Goal: Register for event/course

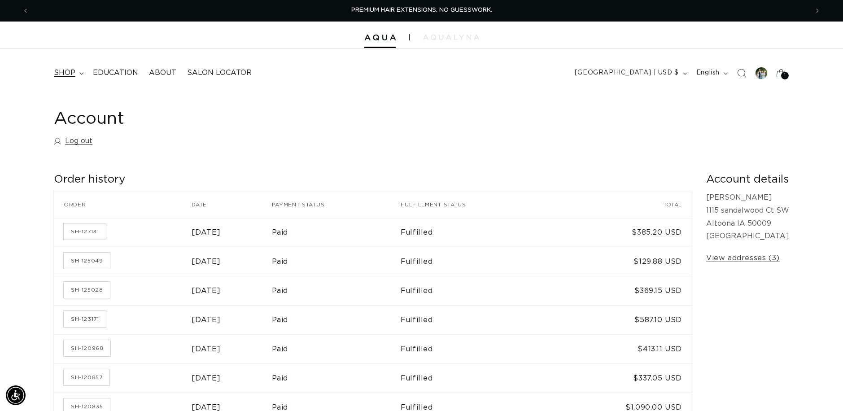
click at [65, 73] on span "shop" at bounding box center [65, 72] width 22 height 9
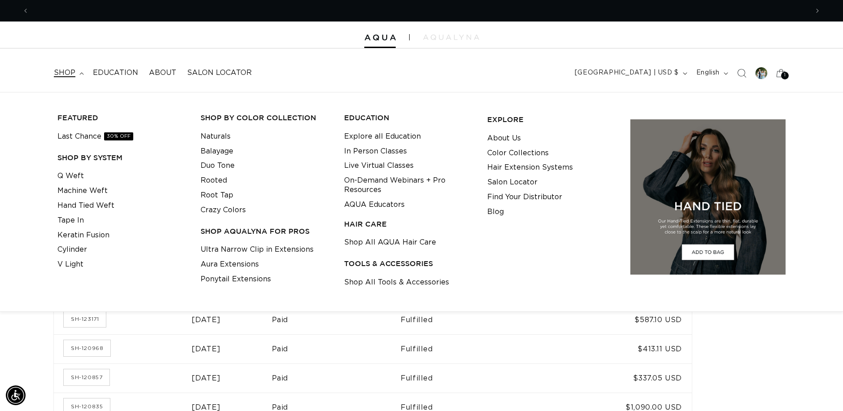
scroll to position [0, 779]
click at [162, 278] on li at bounding box center [121, 278] width 129 height 13
click at [79, 251] on link "Cylinder" at bounding box center [72, 249] width 30 height 15
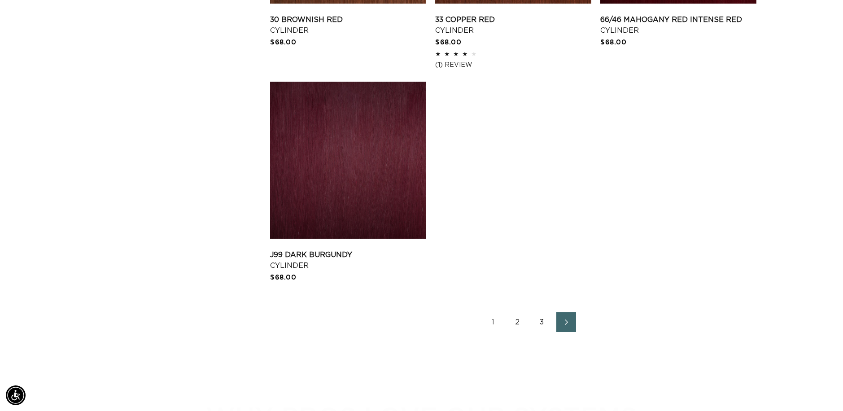
scroll to position [1462, 0]
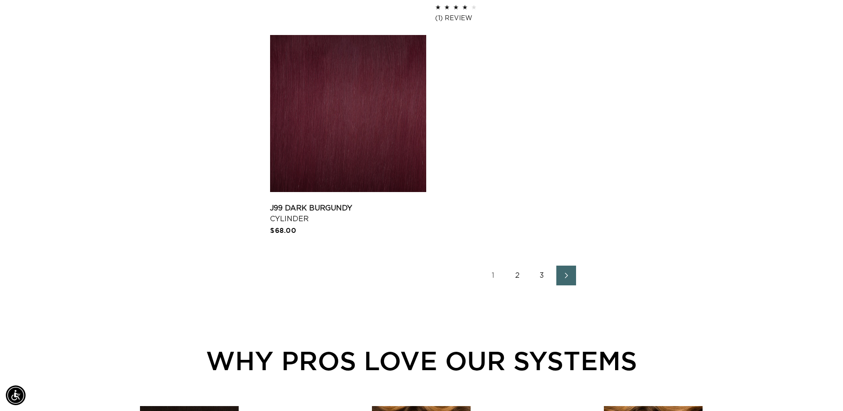
click at [517, 275] on link "2" at bounding box center [518, 276] width 20 height 20
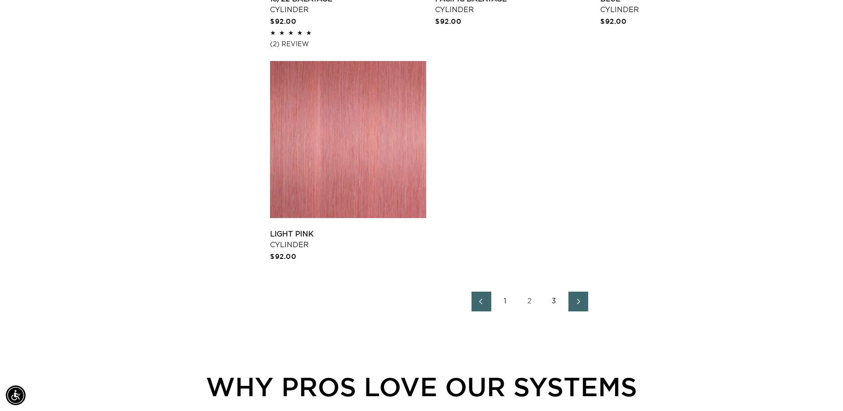
scroll to position [1418, 0]
click at [554, 306] on link "3" at bounding box center [554, 301] width 20 height 20
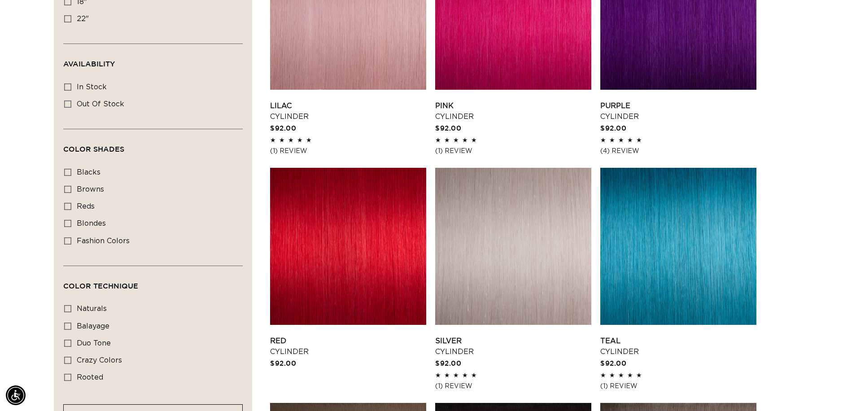
scroll to position [393, 0]
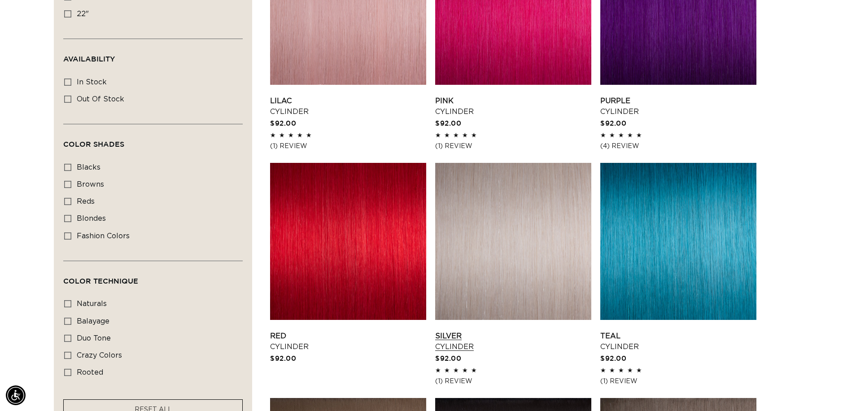
click at [498, 331] on link "Silver Cylinder" at bounding box center [513, 342] width 156 height 22
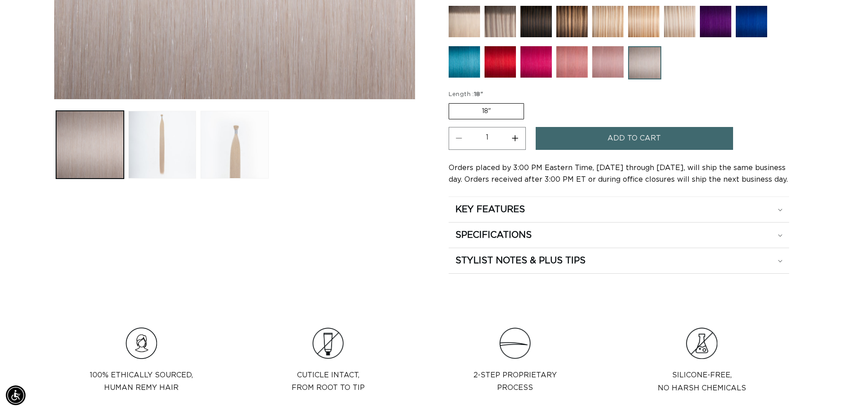
scroll to position [336, 0]
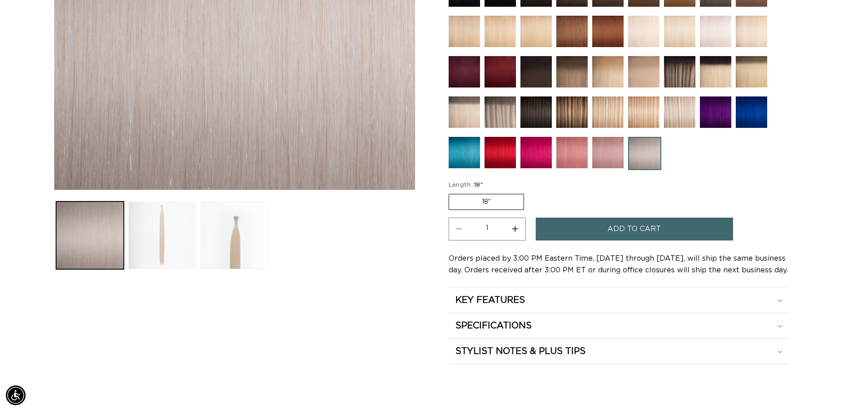
click at [155, 241] on button "Load image 2 in gallery view" at bounding box center [162, 235] width 68 height 68
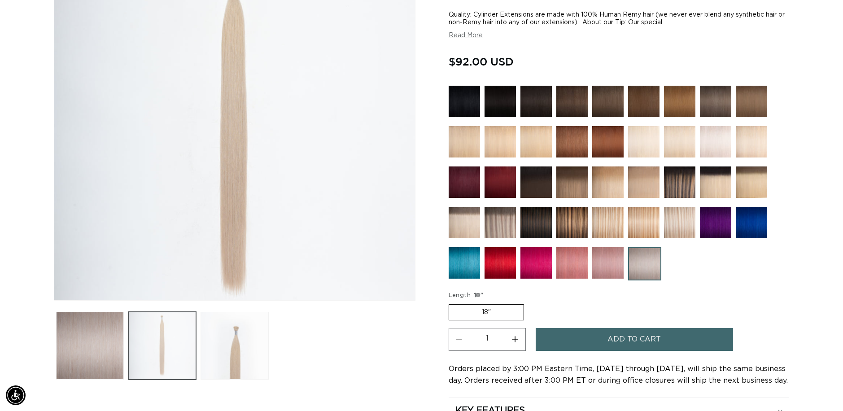
scroll to position [0, 1558]
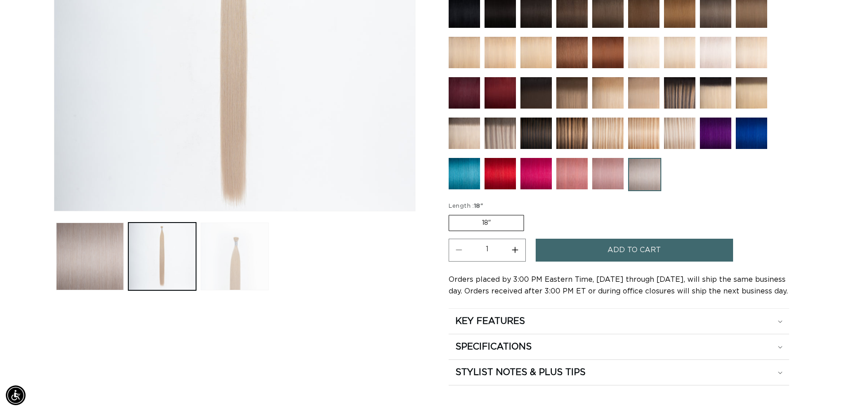
click at [215, 274] on button "Load image 3 in gallery view" at bounding box center [235, 256] width 68 height 68
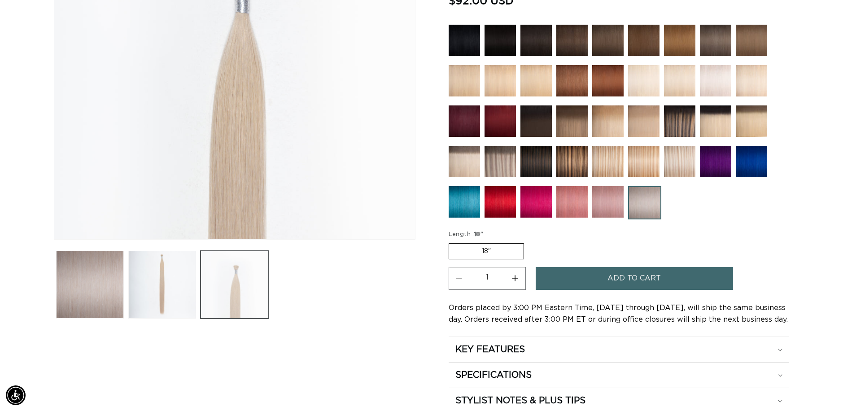
scroll to position [0, 0]
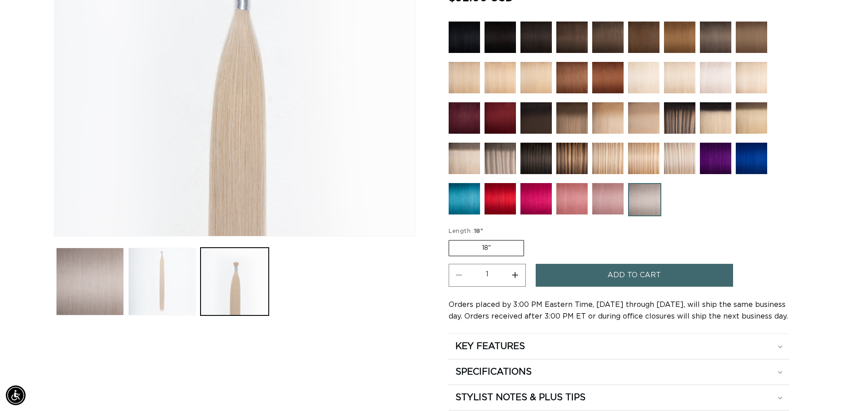
click at [173, 290] on button "Load image 2 in gallery view" at bounding box center [162, 282] width 68 height 68
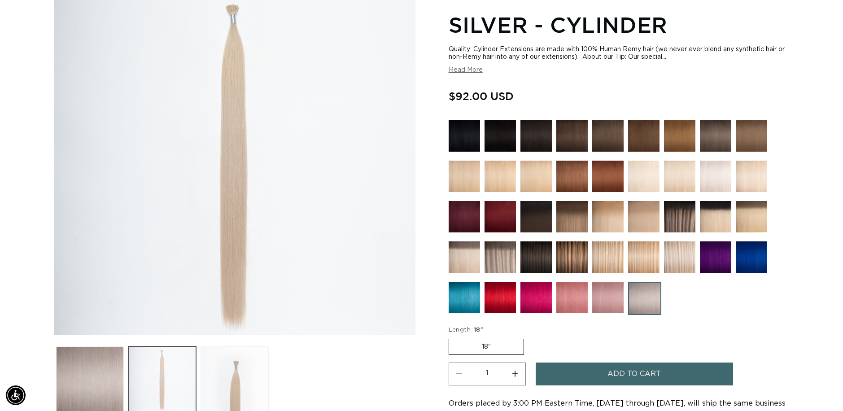
scroll to position [124, 0]
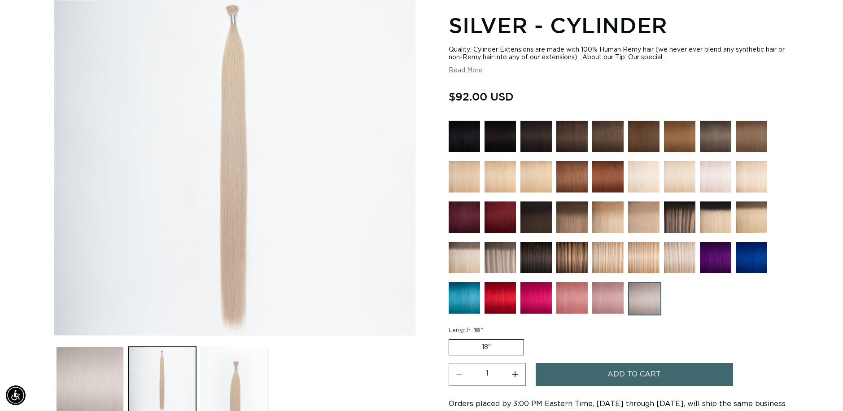
click at [93, 363] on button "Load image 1 in gallery view" at bounding box center [90, 381] width 68 height 68
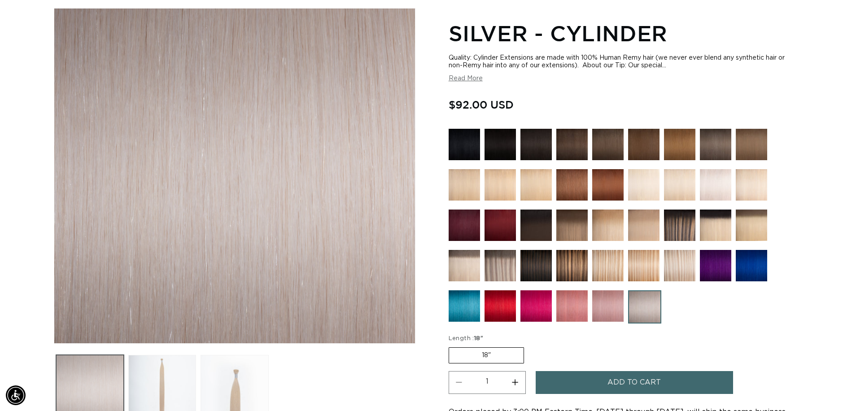
scroll to position [0, 779]
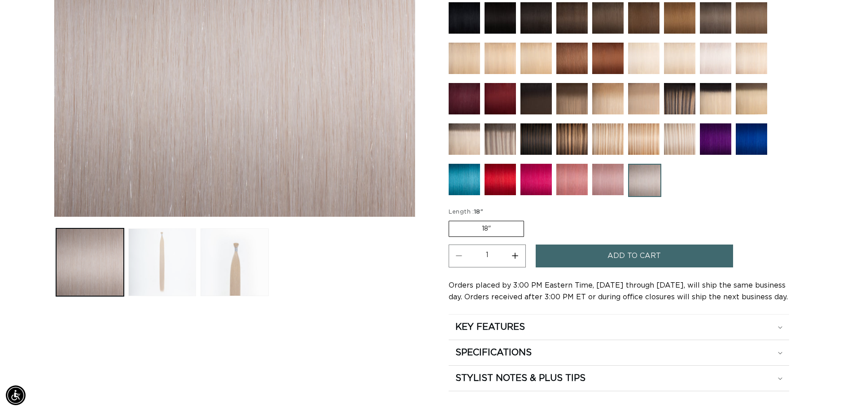
click at [162, 264] on button "Load image 2 in gallery view" at bounding box center [162, 262] width 68 height 68
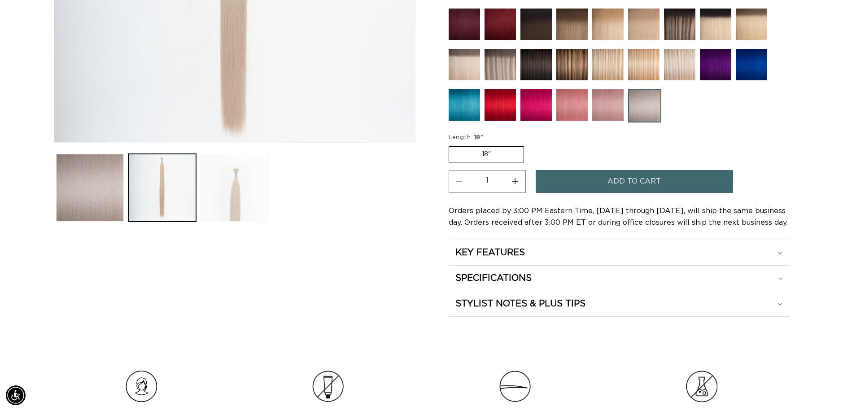
click at [228, 203] on button "Load image 3 in gallery view" at bounding box center [235, 188] width 68 height 68
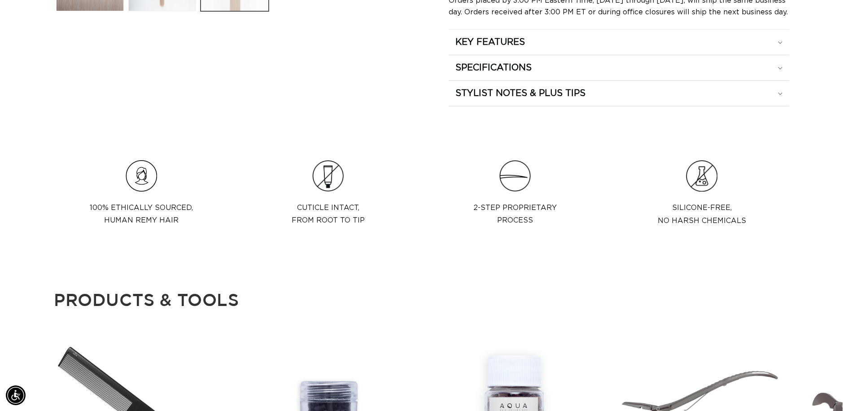
scroll to position [0, 0]
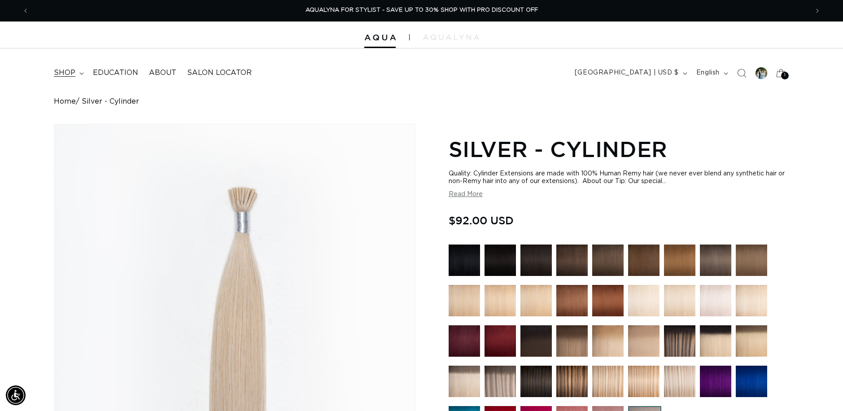
click at [68, 75] on span "shop" at bounding box center [65, 72] width 22 height 9
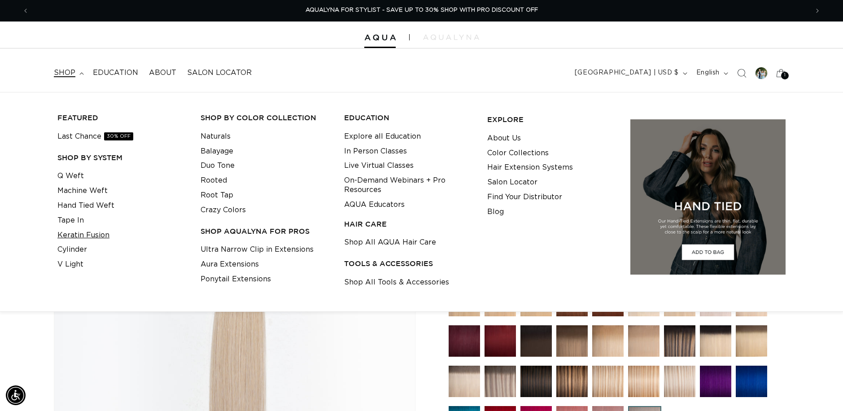
click at [63, 236] on link "Keratin Fusion" at bounding box center [83, 235] width 52 height 15
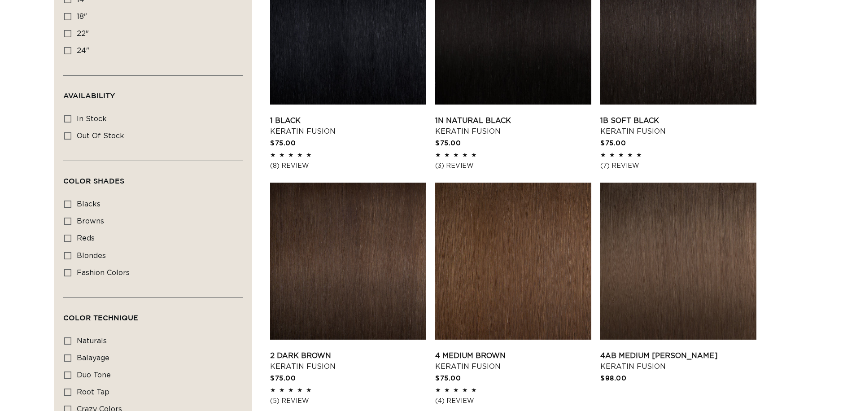
scroll to position [374, 0]
click at [314, 115] on link "1 Black Keratin Fusion" at bounding box center [348, 126] width 156 height 22
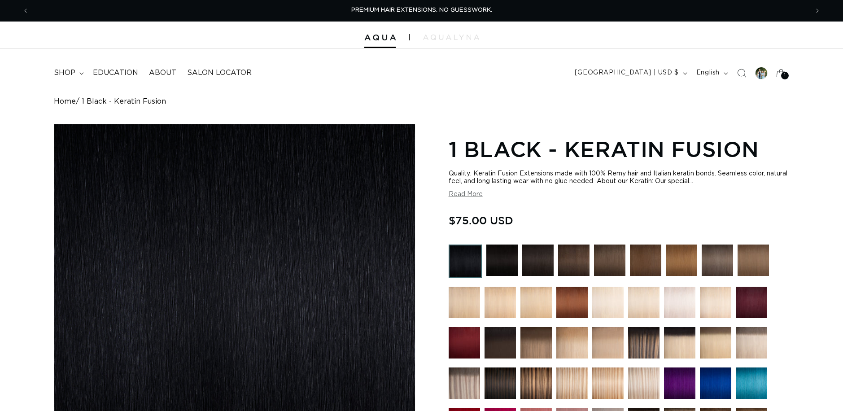
click at [495, 299] on img at bounding box center [499, 302] width 31 height 31
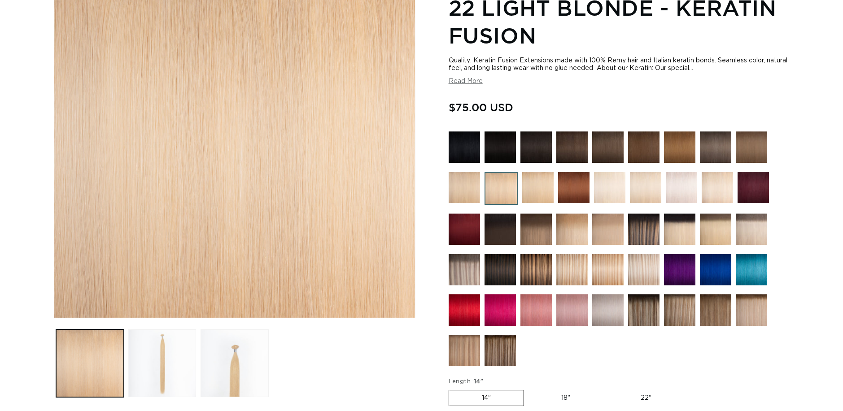
scroll to position [202, 0]
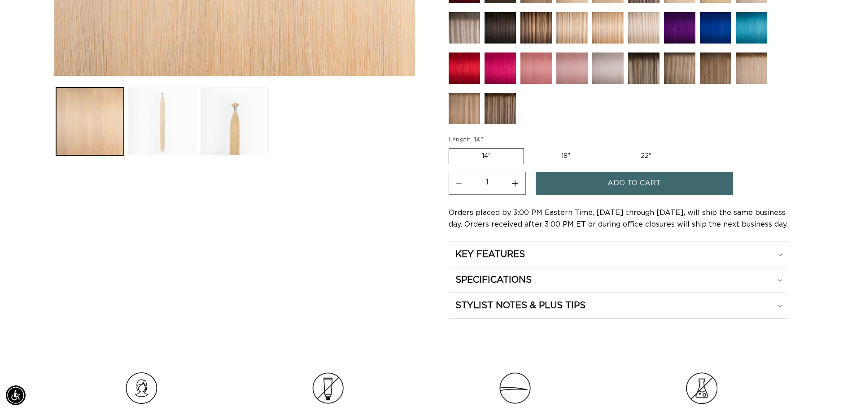
click at [165, 131] on button "Load image 2 in gallery view" at bounding box center [162, 121] width 68 height 68
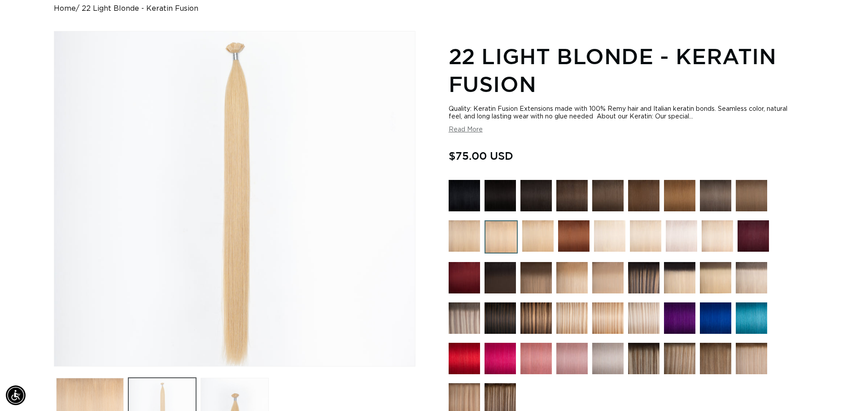
scroll to position [0, 0]
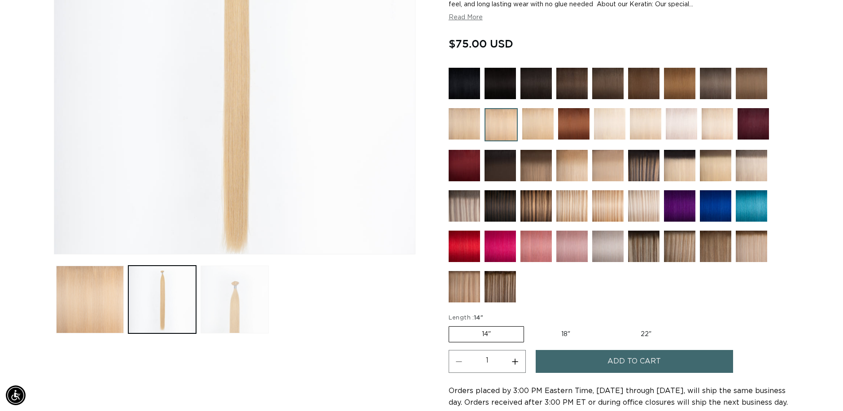
click at [244, 310] on button "Load image 3 in gallery view" at bounding box center [235, 300] width 68 height 68
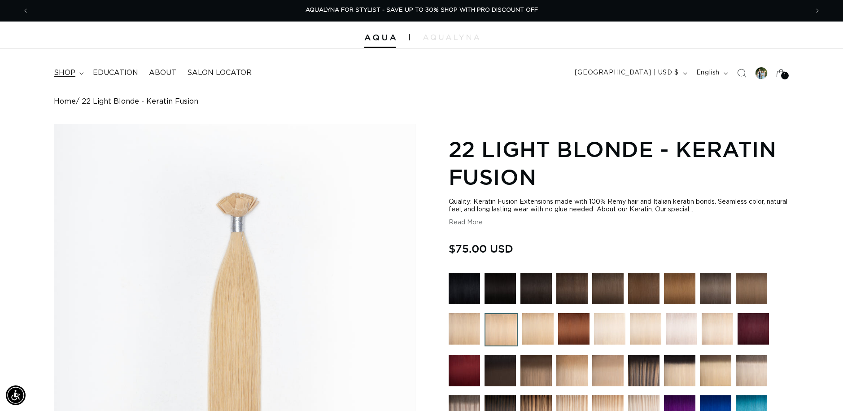
click at [71, 74] on span "shop" at bounding box center [65, 72] width 22 height 9
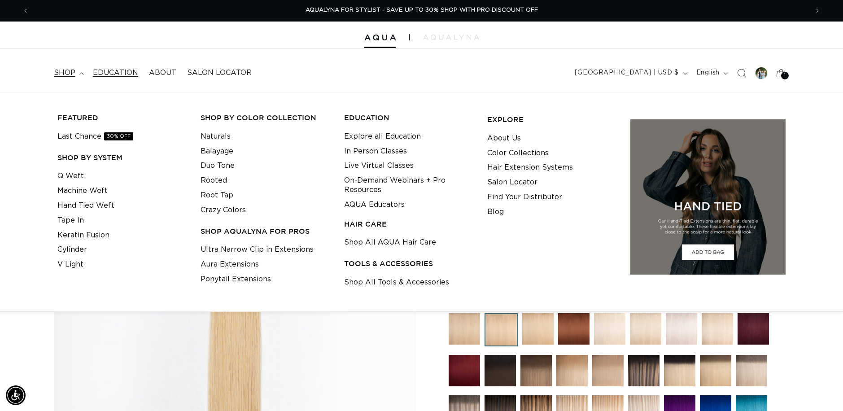
click at [114, 72] on span "Education" at bounding box center [115, 72] width 45 height 9
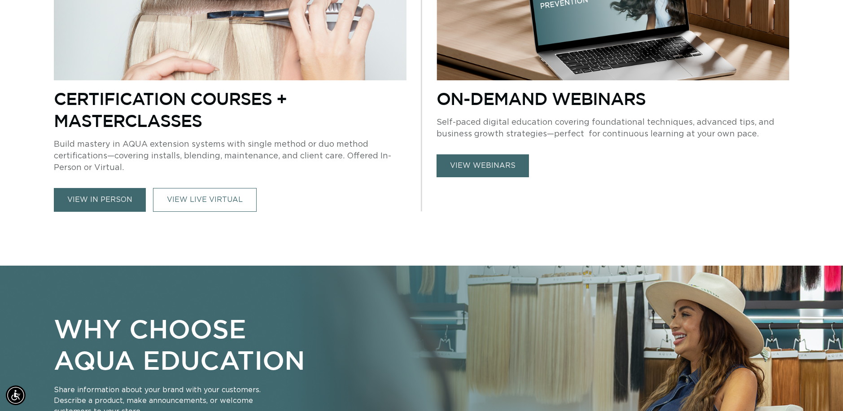
scroll to position [532, 0]
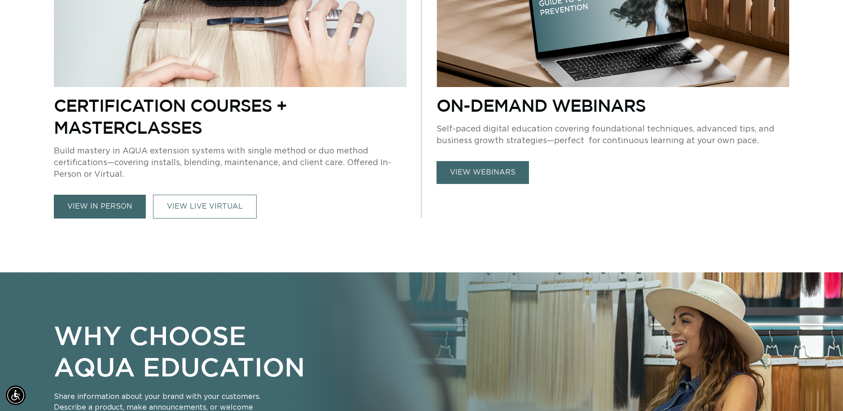
click at [130, 217] on link "view in person" at bounding box center [100, 207] width 92 height 24
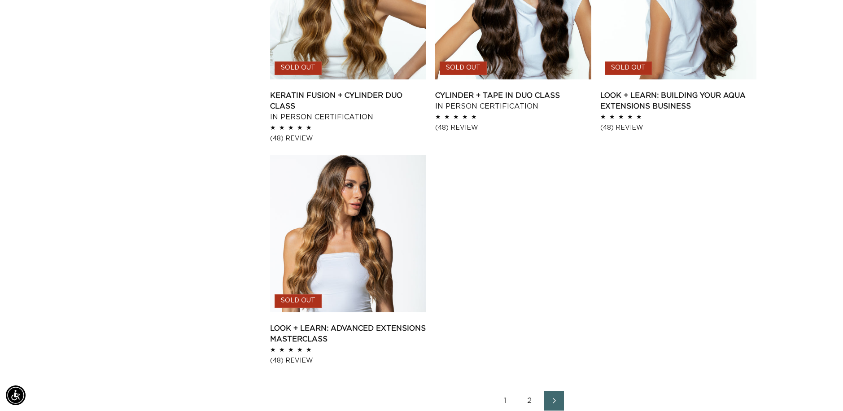
scroll to position [1297, 0]
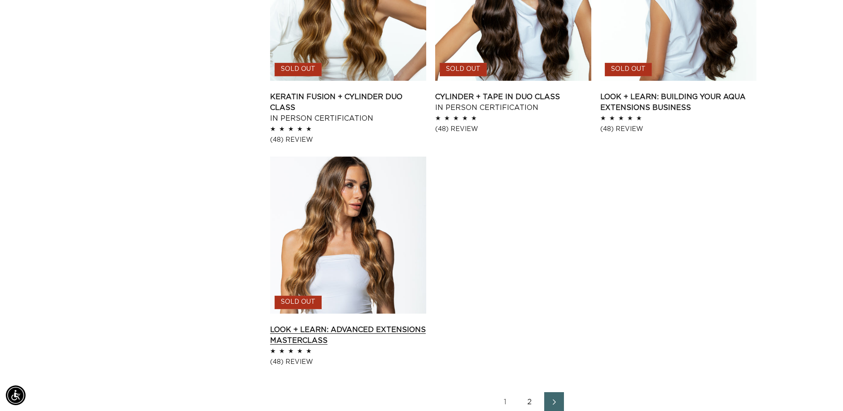
click at [308, 324] on link "Look + Learn: Advanced Extensions Masterclass" at bounding box center [348, 335] width 156 height 22
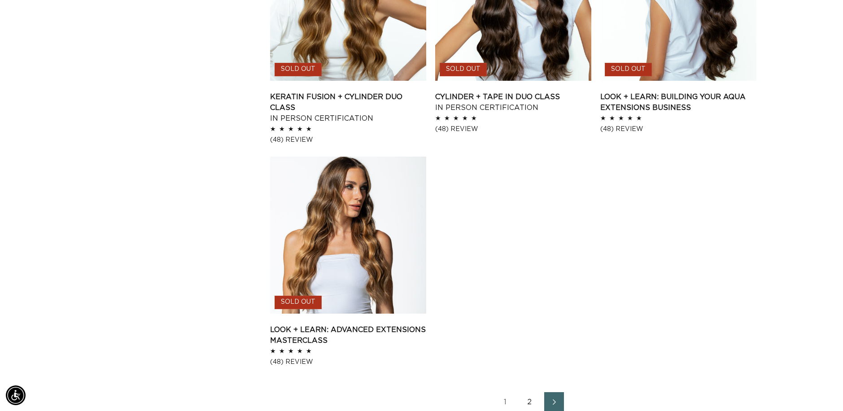
click at [529, 401] on link "2" at bounding box center [530, 402] width 20 height 20
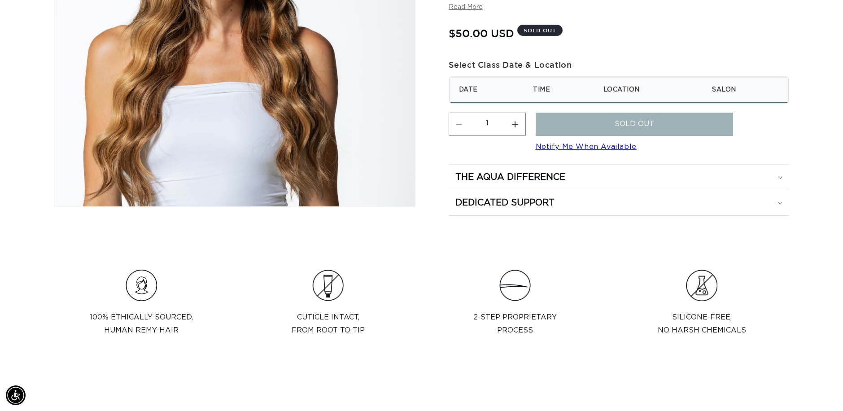
scroll to position [234, 0]
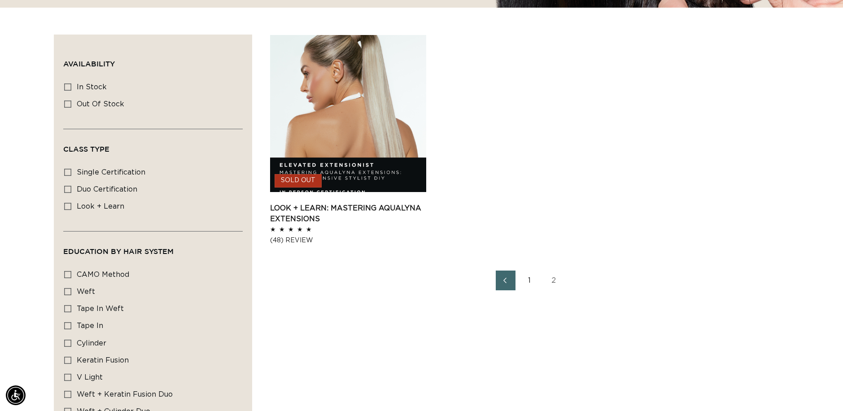
scroll to position [284, 0]
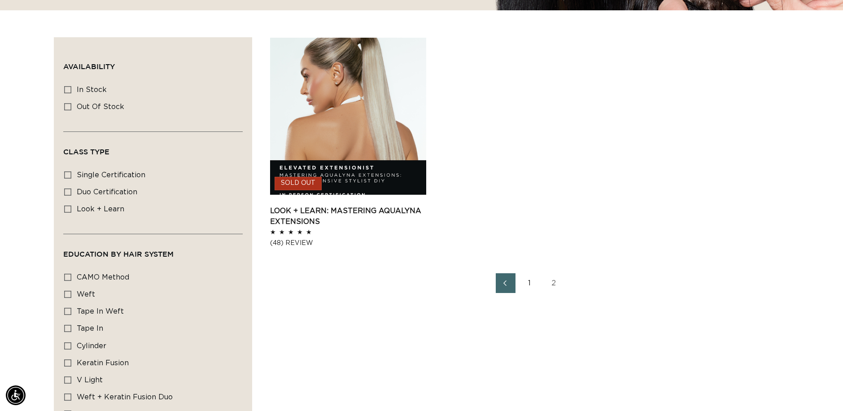
click at [529, 283] on link "1" at bounding box center [530, 283] width 20 height 20
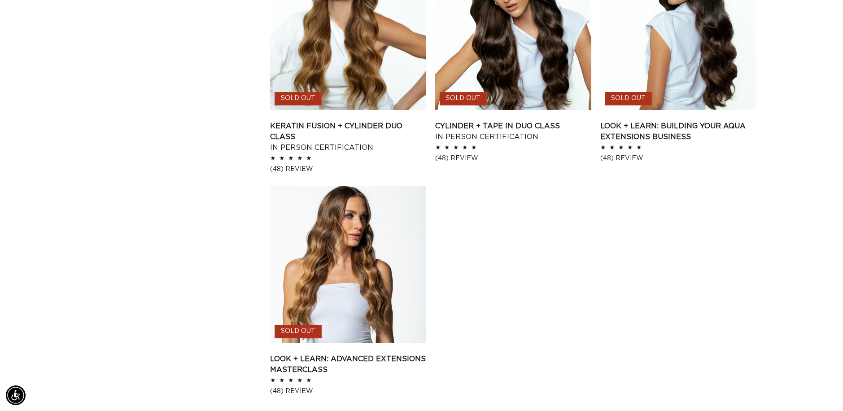
scroll to position [0, 1558]
click at [656, 126] on link "Look + Learn: Building Your AQUA Extensions Business" at bounding box center [678, 132] width 156 height 22
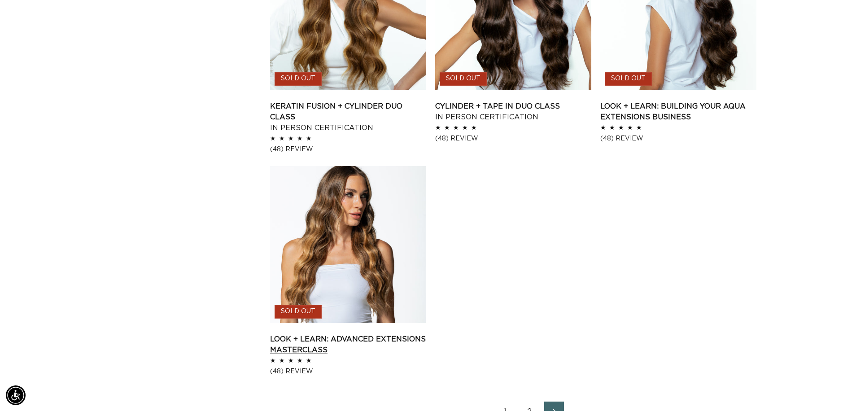
click at [284, 344] on link "Look + Learn: Advanced Extensions Masterclass" at bounding box center [348, 345] width 156 height 22
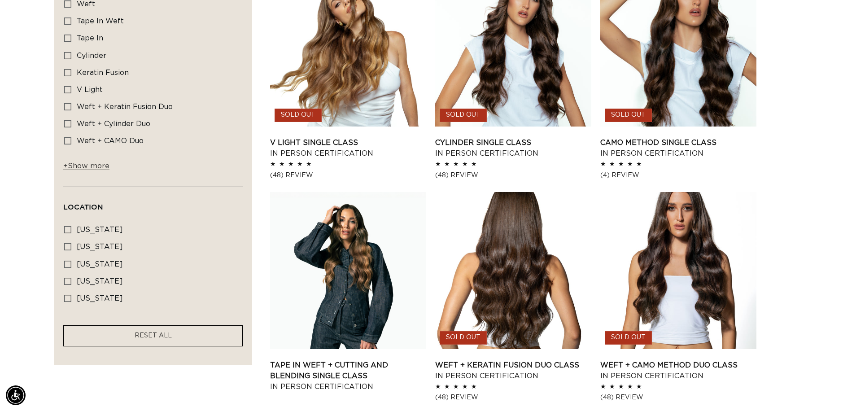
scroll to position [0, 0]
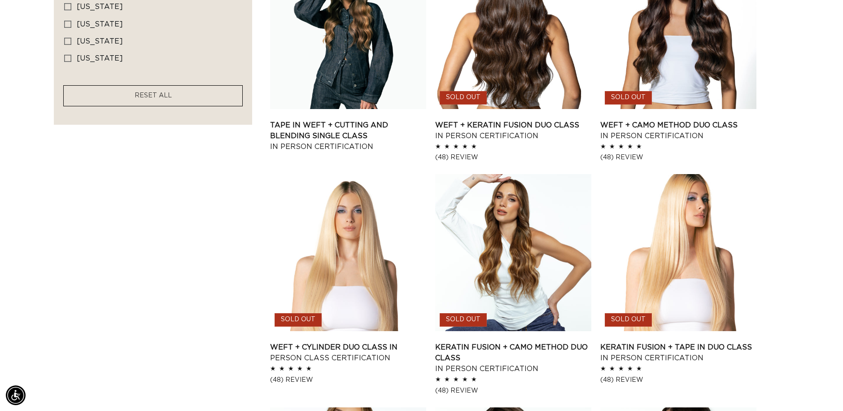
click at [124, 245] on aside "Filter: Availability (0) Availability In stock In stock (2 products) Out of sto…" at bounding box center [153, 201] width 198 height 1388
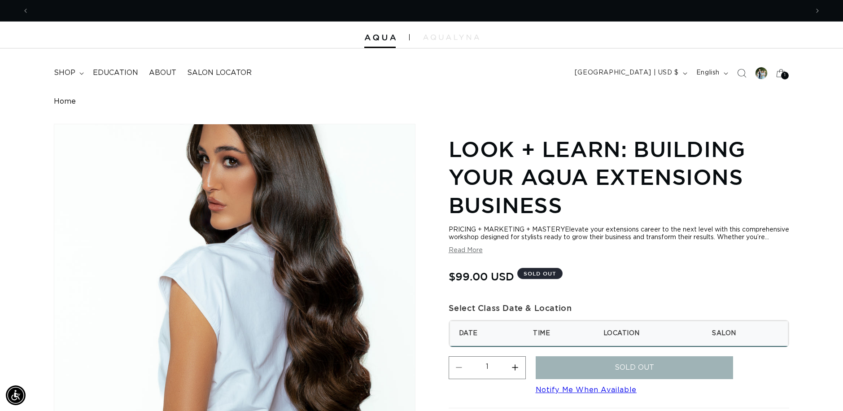
scroll to position [0, 779]
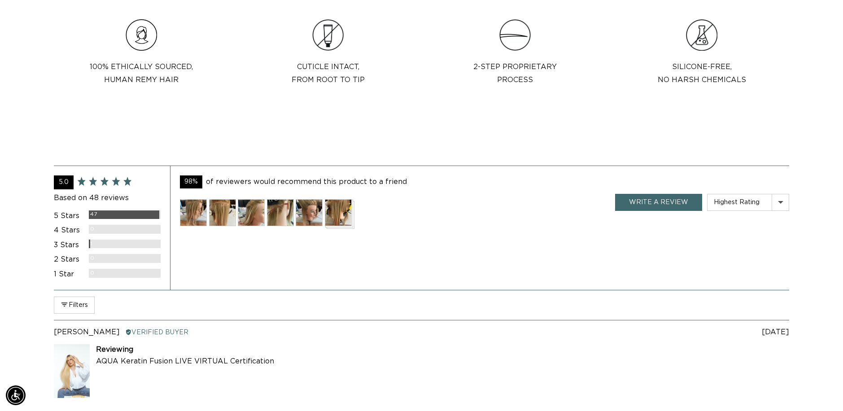
scroll to position [0, 779]
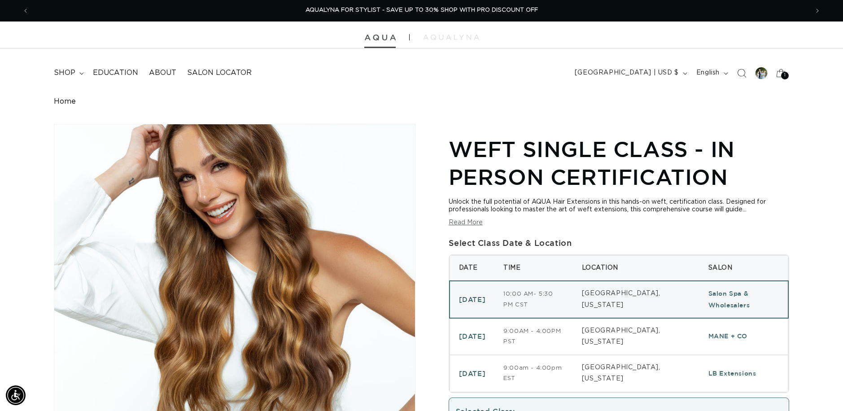
click at [374, 40] on img at bounding box center [379, 38] width 31 height 6
